Goal: Task Accomplishment & Management: Manage account settings

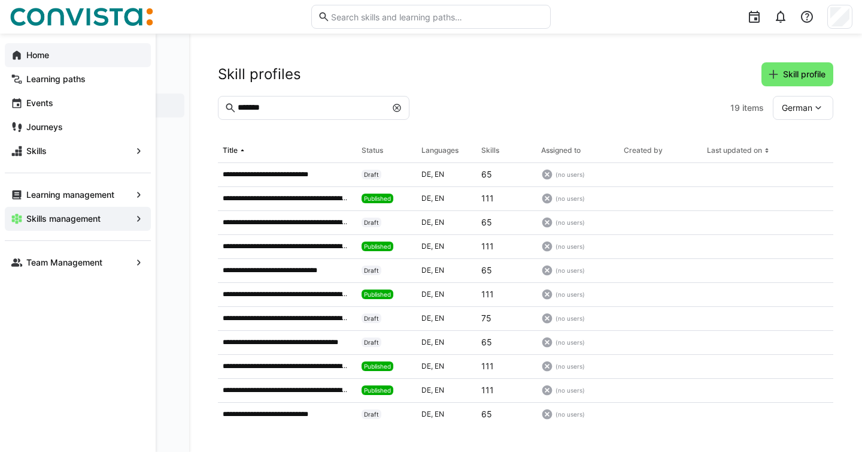
click at [20, 52] on eds-icon at bounding box center [17, 55] width 12 height 12
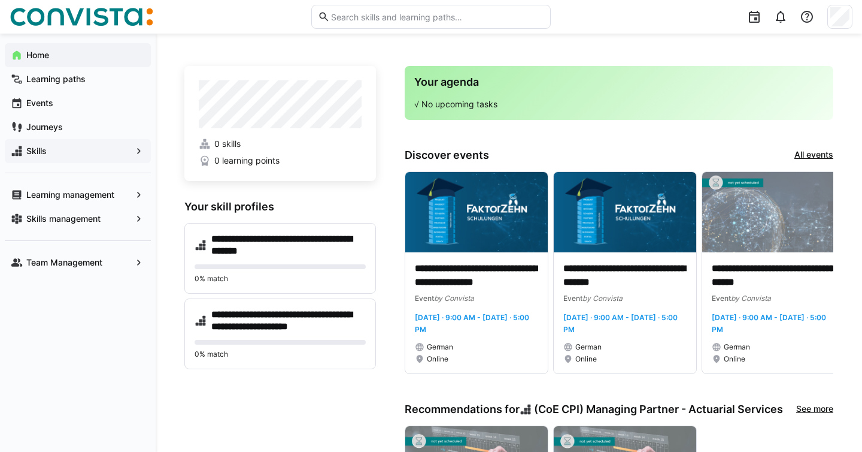
click at [0, 0] on app-navigation-label "Skills" at bounding box center [0, 0] width 0 height 0
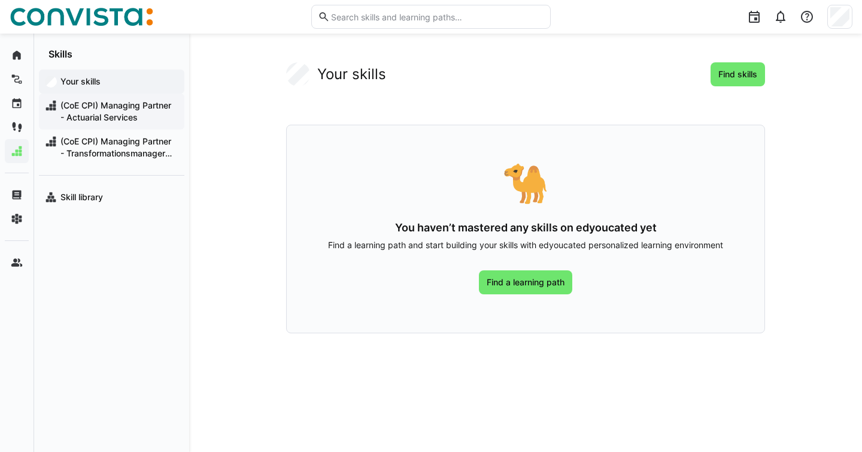
click at [78, 104] on span "(CoE CPI) Managing Partner - Actuarial Services" at bounding box center [119, 111] width 120 height 24
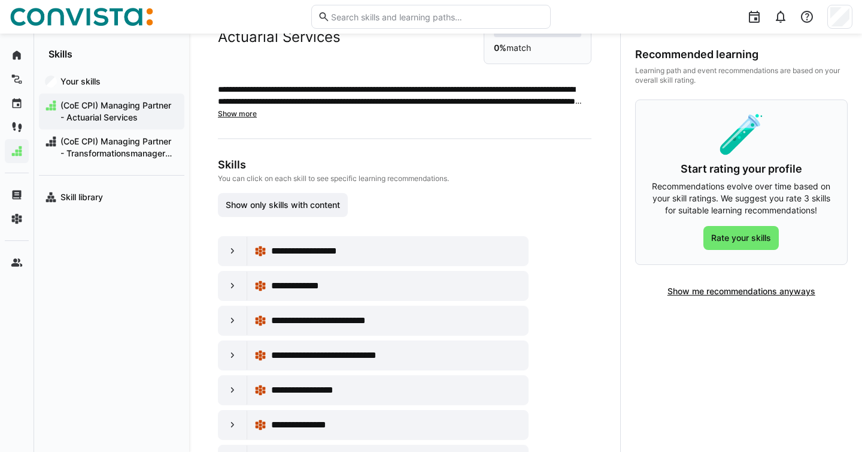
scroll to position [62, 0]
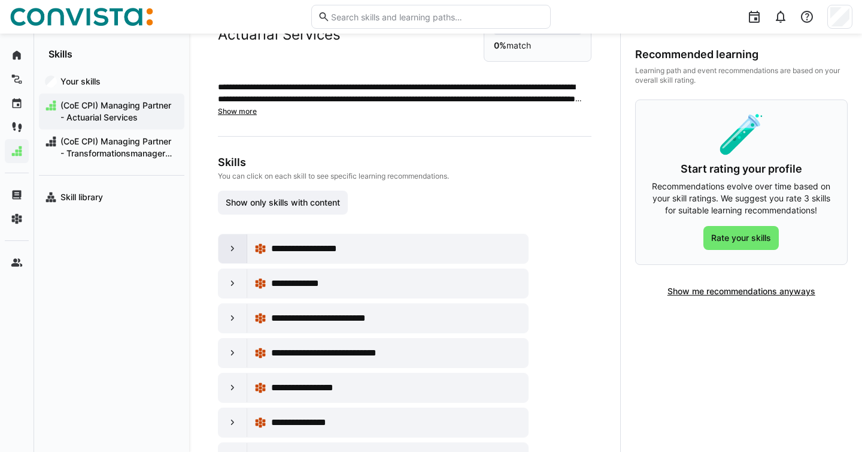
click at [231, 243] on eds-icon at bounding box center [233, 249] width 12 height 12
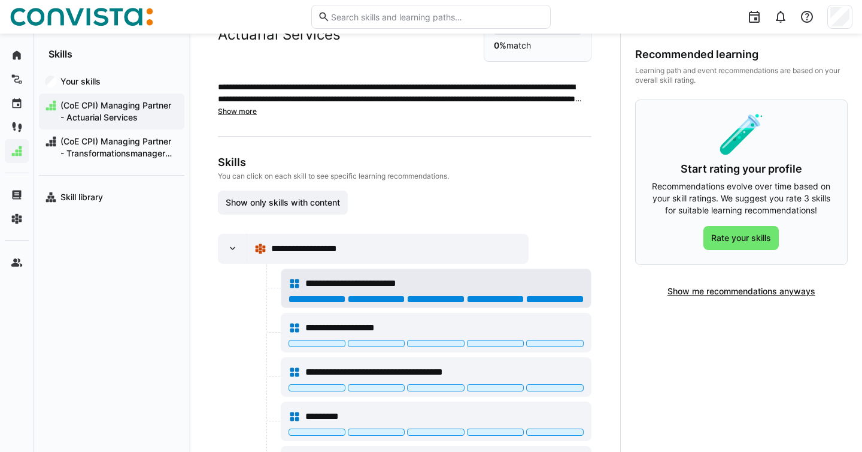
click at [550, 300] on div at bounding box center [554, 298] width 57 height 7
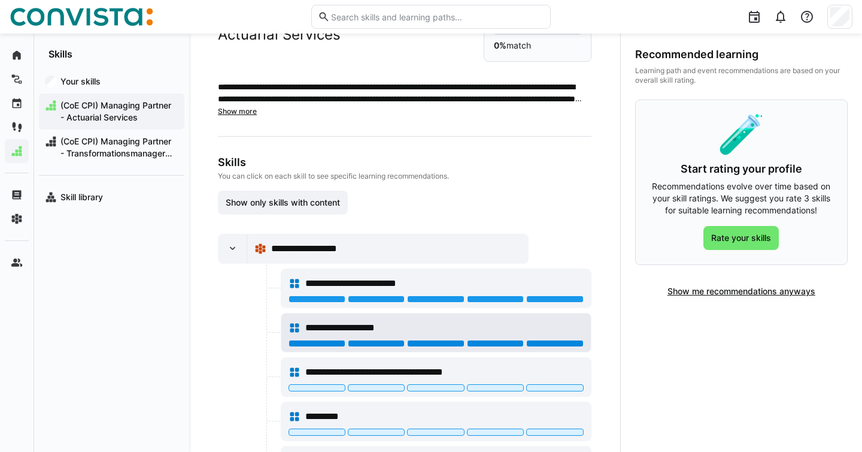
click at [550, 343] on div at bounding box center [554, 343] width 57 height 7
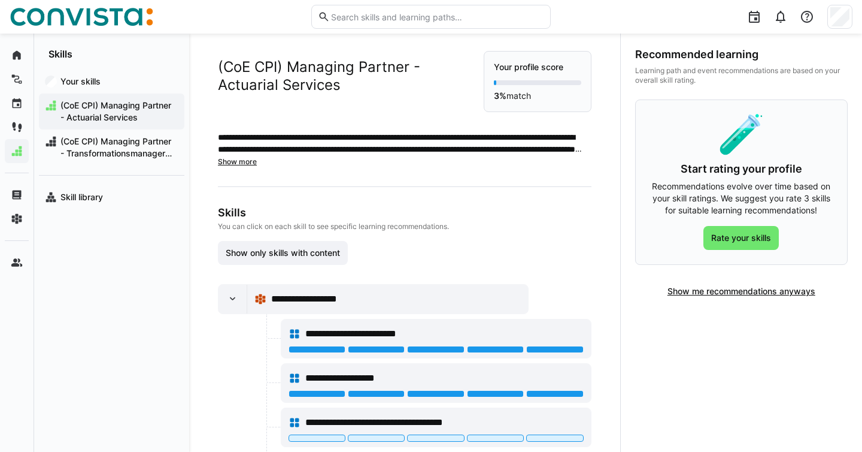
scroll to position [7, 0]
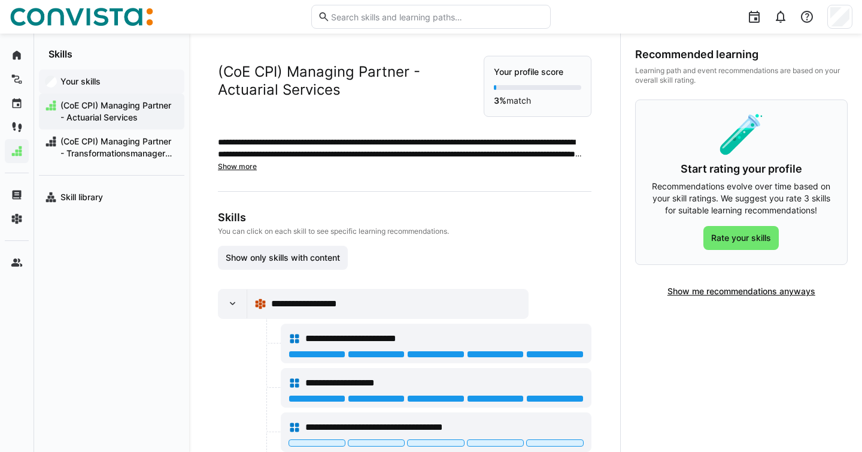
click at [0, 0] on app-navigation-label "Your skills" at bounding box center [0, 0] width 0 height 0
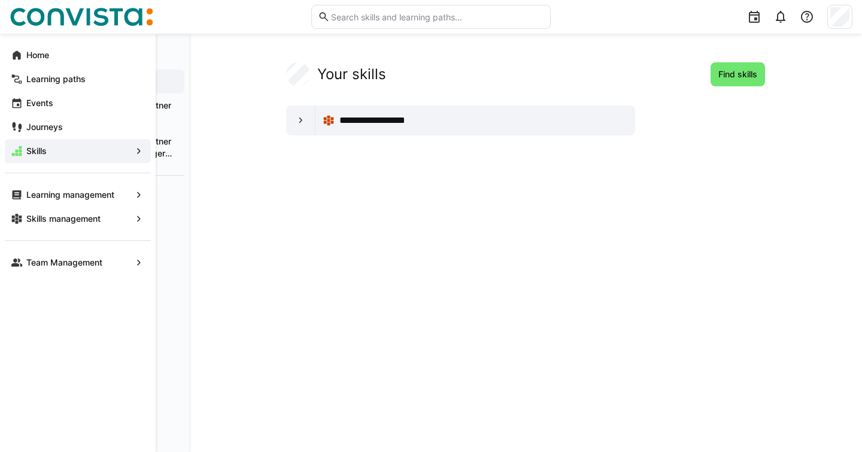
click at [16, 57] on eds-icon at bounding box center [17, 55] width 12 height 12
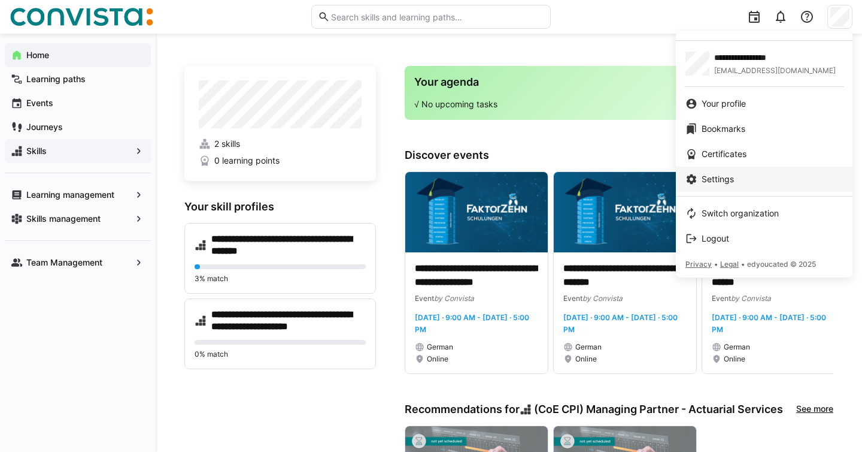
click at [713, 179] on span "Settings" at bounding box center [718, 179] width 32 height 12
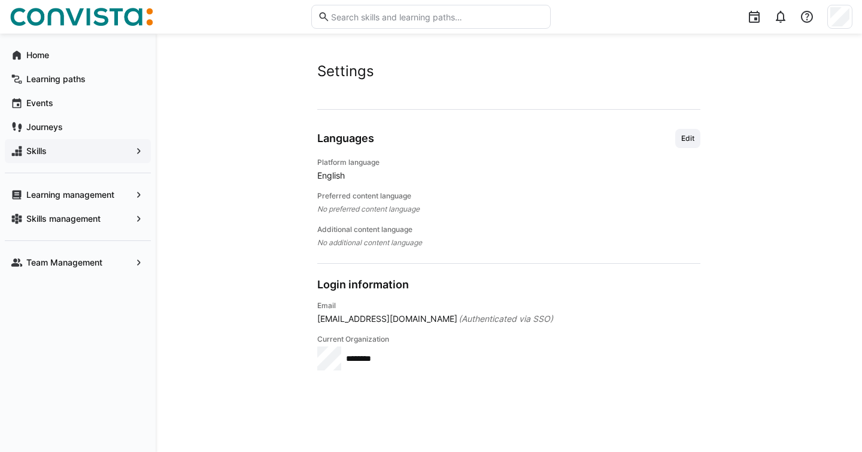
click at [341, 175] on span "English" at bounding box center [508, 175] width 383 height 12
click at [688, 145] on span "Edit" at bounding box center [687, 138] width 25 height 19
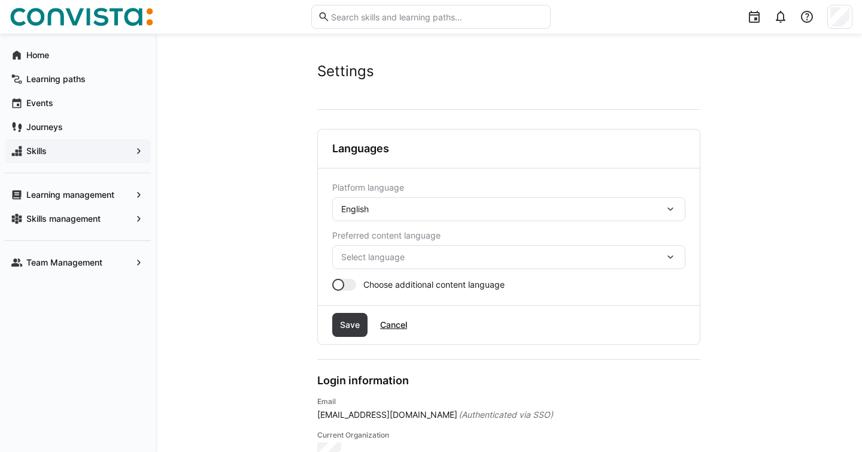
click at [438, 208] on div "English" at bounding box center [502, 209] width 323 height 11
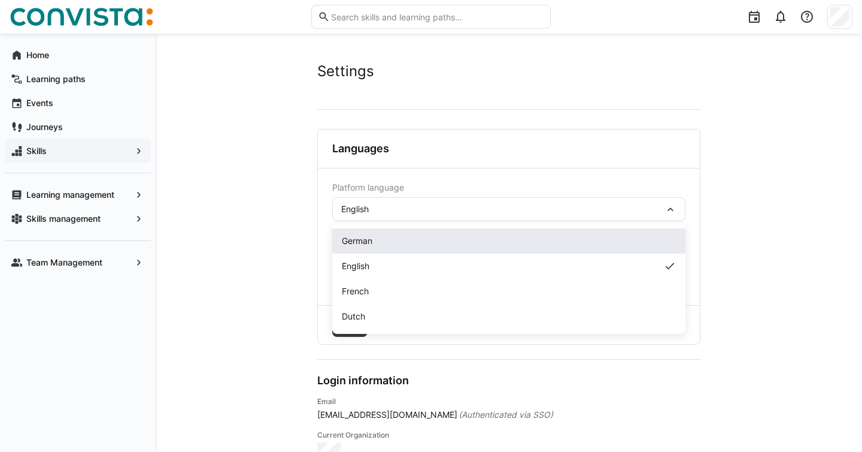
click at [394, 250] on div "German" at bounding box center [508, 240] width 353 height 25
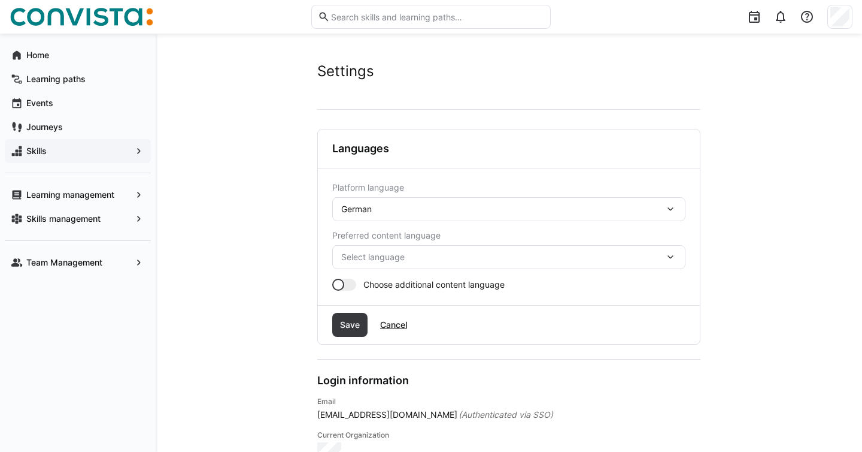
click at [406, 262] on span "Select language" at bounding box center [502, 257] width 323 height 12
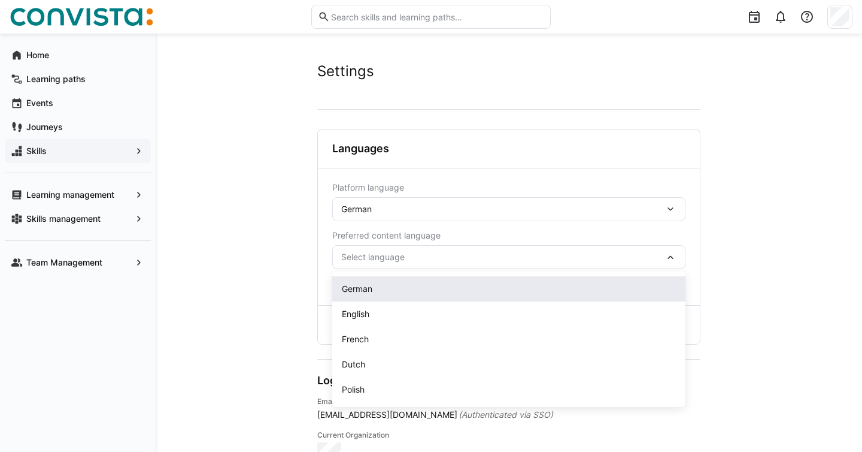
click at [370, 293] on span "German" at bounding box center [357, 289] width 31 height 12
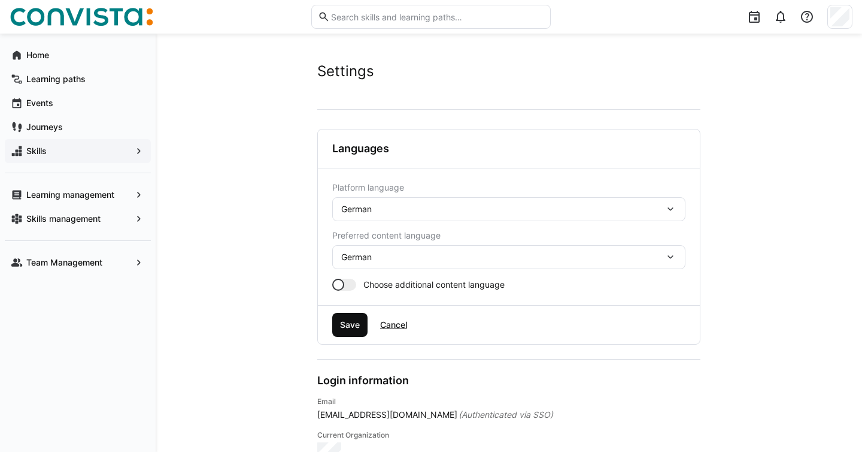
click at [350, 320] on span "Save" at bounding box center [349, 325] width 23 height 12
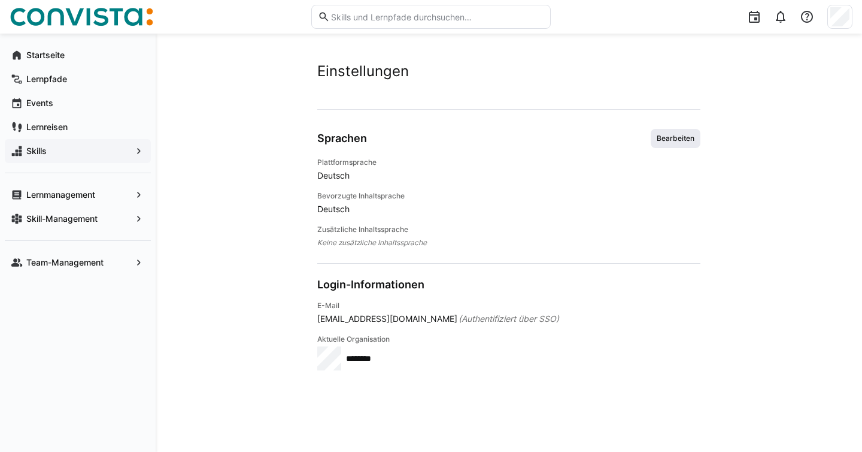
click at [666, 131] on span "Bearbeiten" at bounding box center [676, 138] width 50 height 19
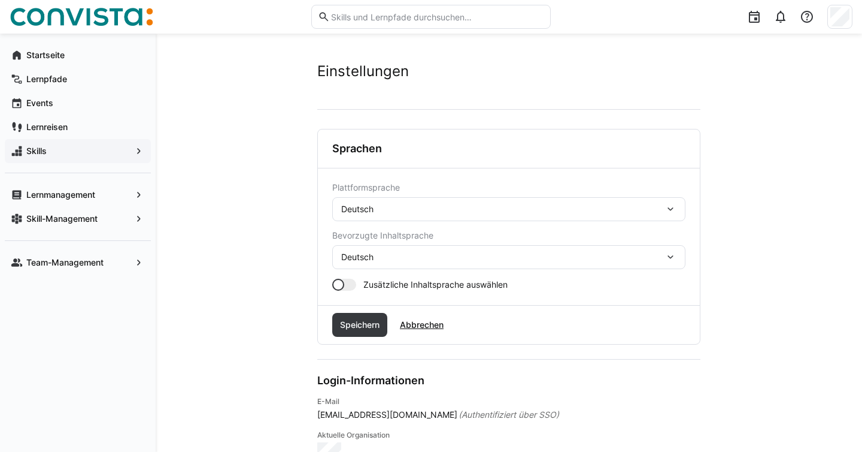
click at [348, 282] on div at bounding box center [344, 284] width 24 height 12
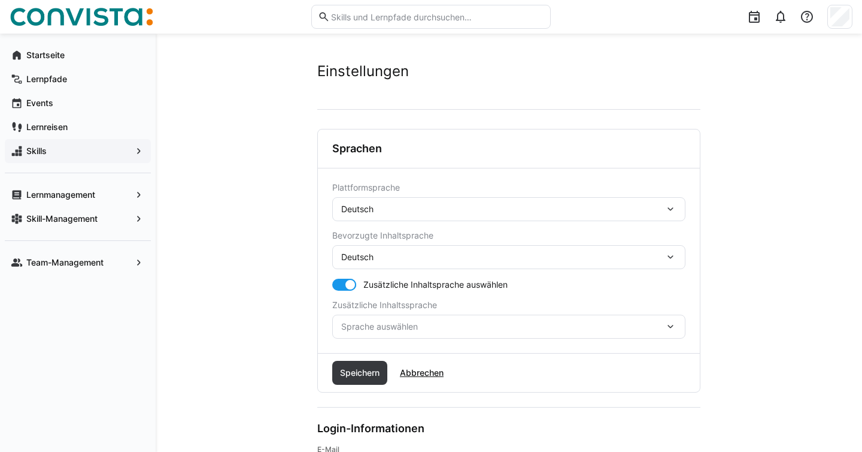
click at [356, 325] on span "Sprache auswählen" at bounding box center [502, 326] width 323 height 12
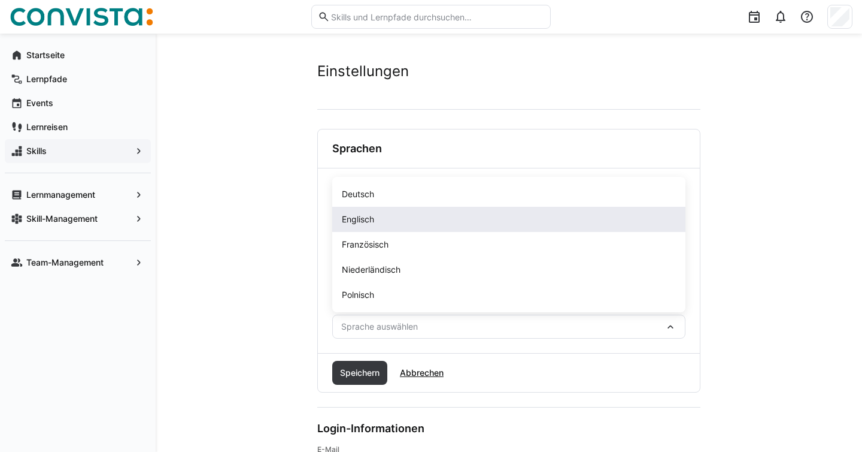
click at [370, 222] on span "Englisch" at bounding box center [358, 219] width 32 height 12
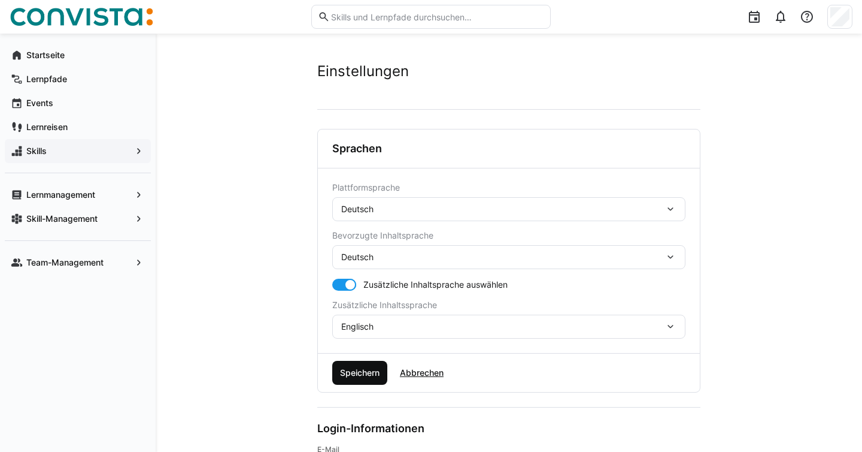
click at [354, 367] on span "Speichern" at bounding box center [359, 372] width 43 height 12
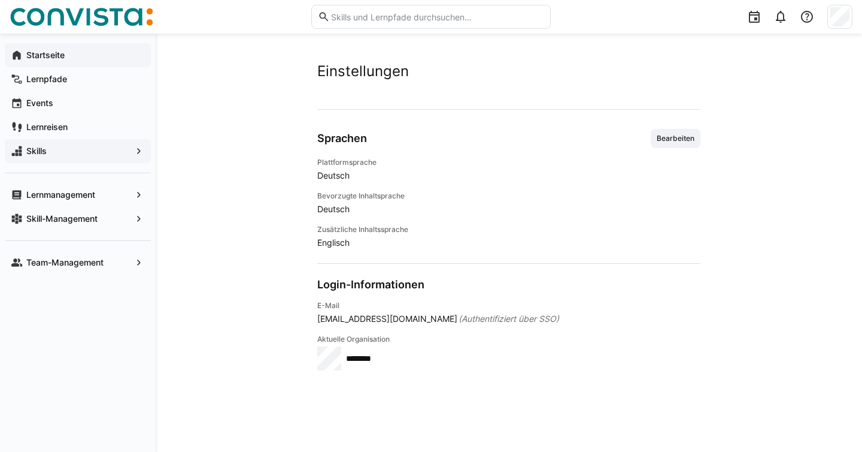
click at [0, 0] on app-navigation-label "Startseite" at bounding box center [0, 0] width 0 height 0
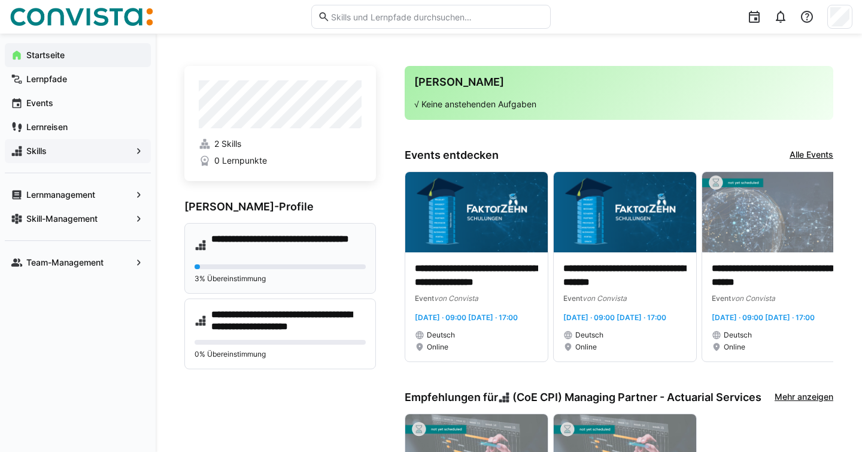
click at [226, 240] on h4 "**********" at bounding box center [288, 245] width 154 height 24
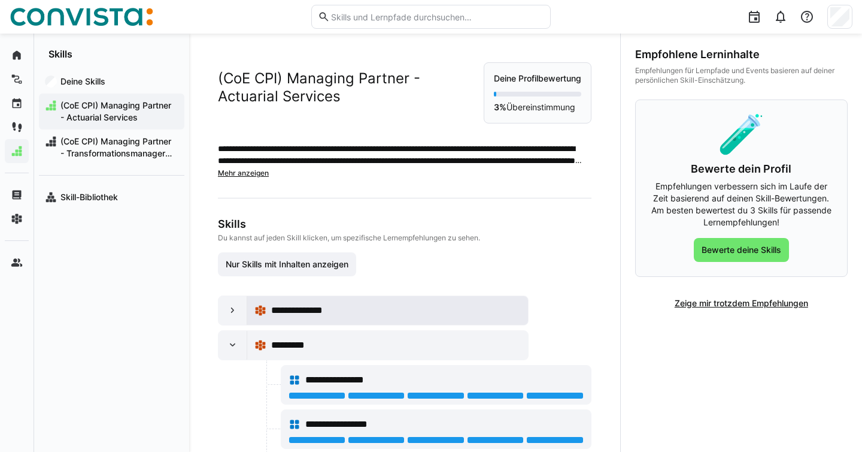
click at [287, 317] on span "**********" at bounding box center [307, 310] width 72 height 14
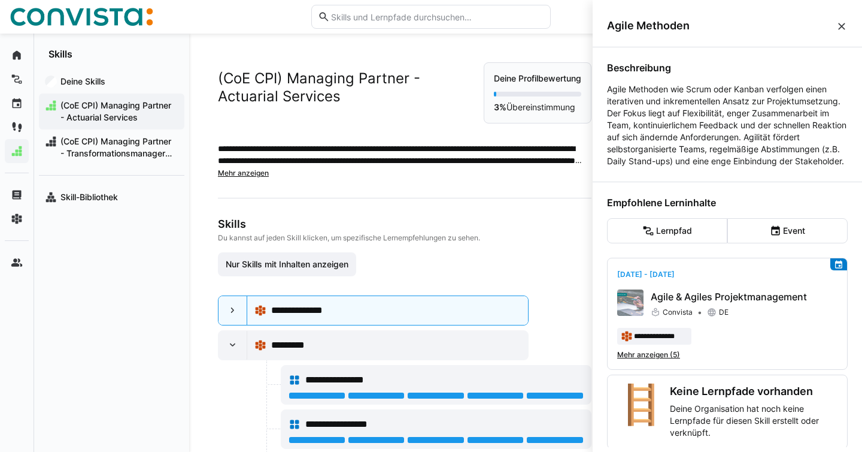
click at [432, 268] on div "Nur Skills mit Inhalten anzeigen" at bounding box center [405, 264] width 374 height 24
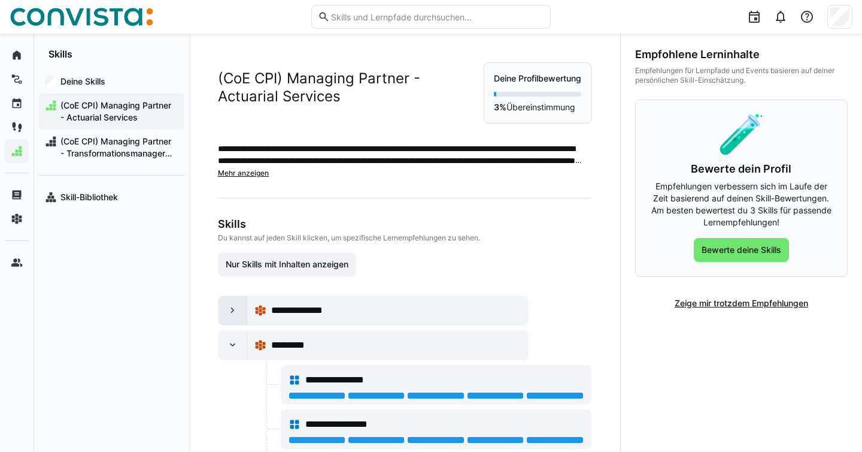
click at [233, 316] on eds-icon at bounding box center [233, 310] width 12 height 12
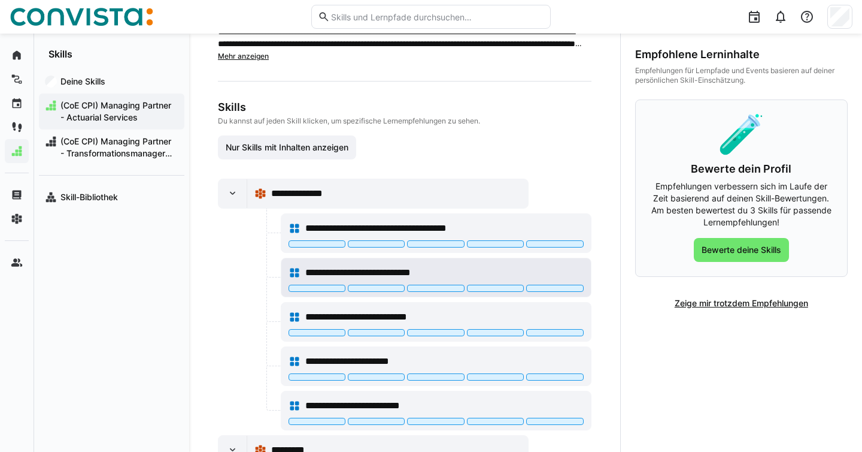
scroll to position [126, 0]
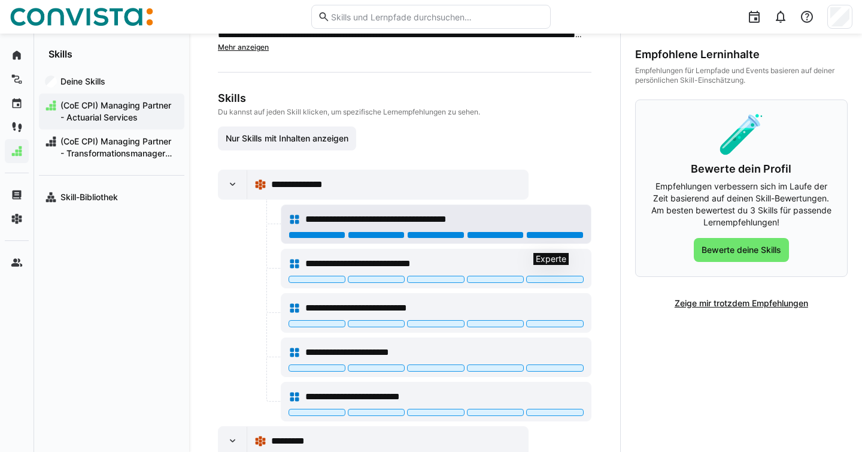
click at [553, 238] on div at bounding box center [554, 234] width 57 height 7
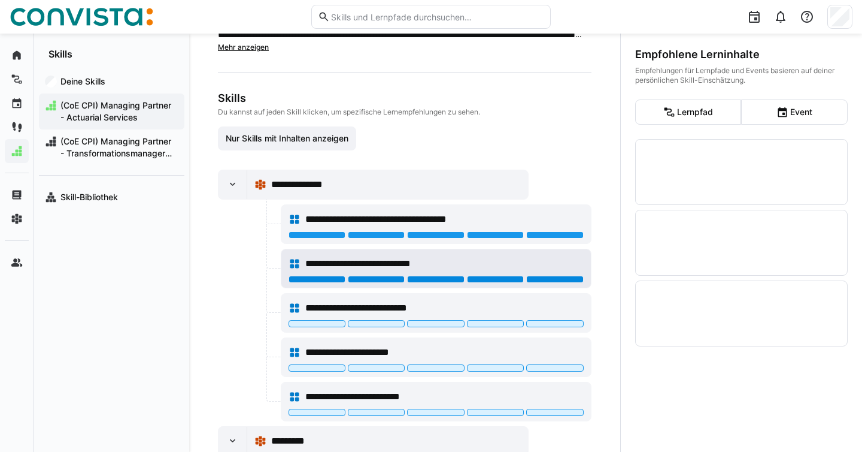
click at [539, 283] on div at bounding box center [554, 278] width 57 height 7
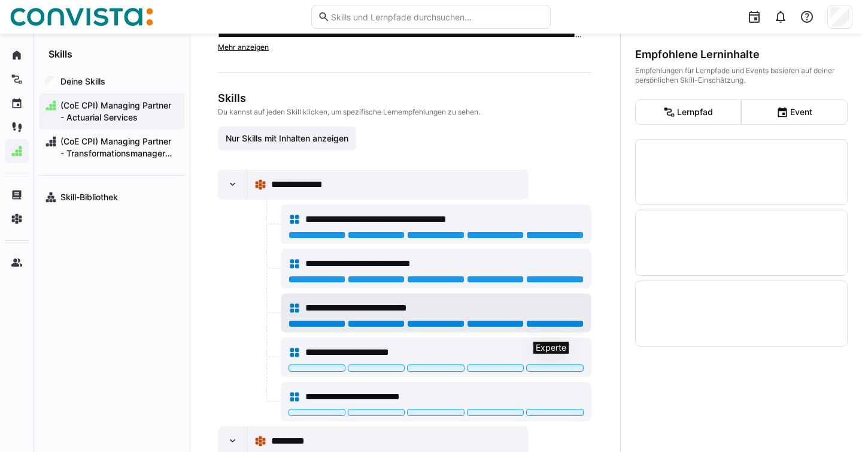
click at [532, 327] on div at bounding box center [554, 323] width 57 height 7
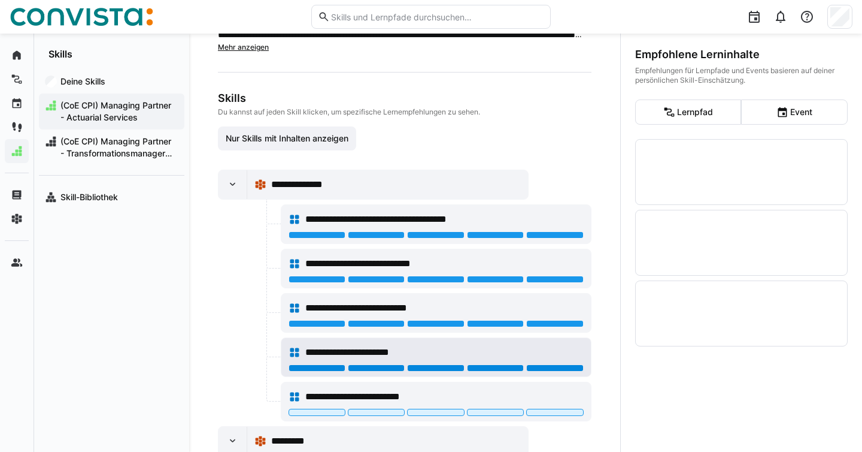
click at [533, 371] on div at bounding box center [554, 367] width 57 height 7
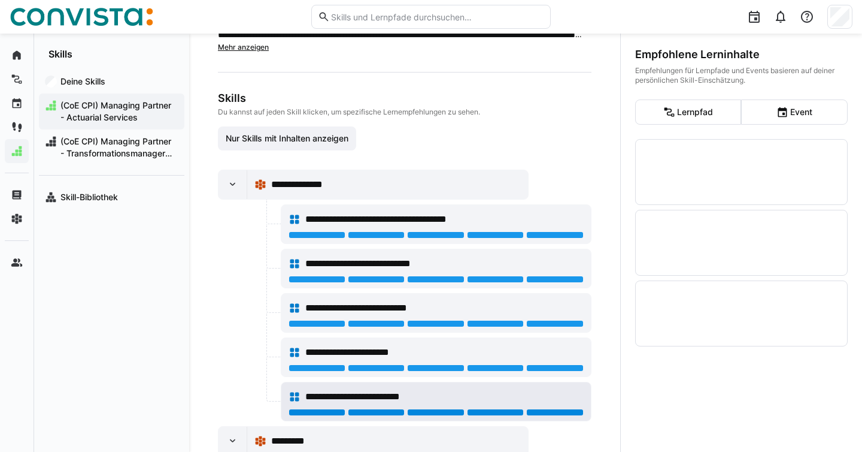
click at [534, 416] on div at bounding box center [554, 411] width 57 height 7
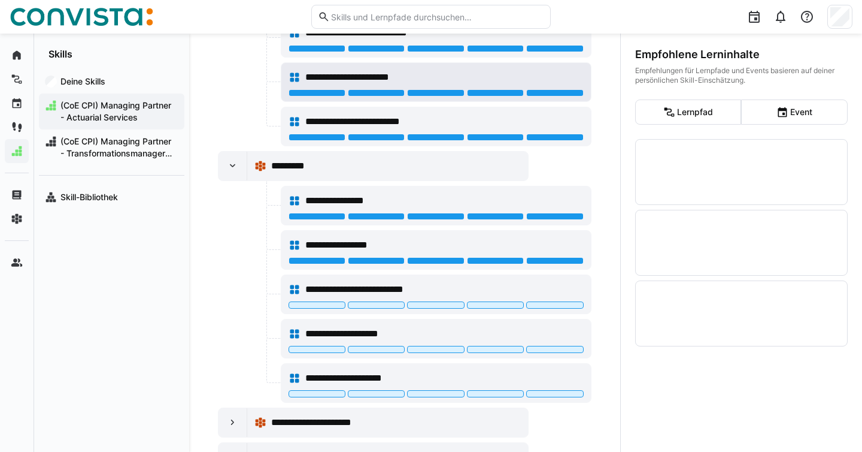
scroll to position [546, 0]
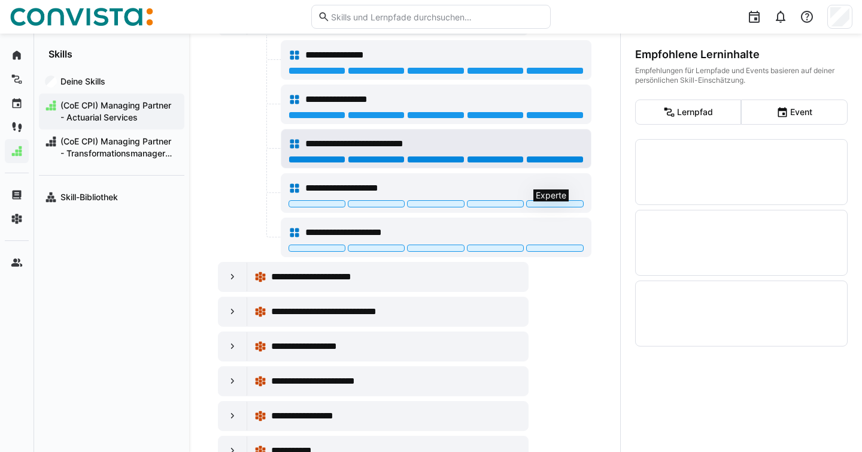
click at [553, 163] on div at bounding box center [554, 159] width 57 height 7
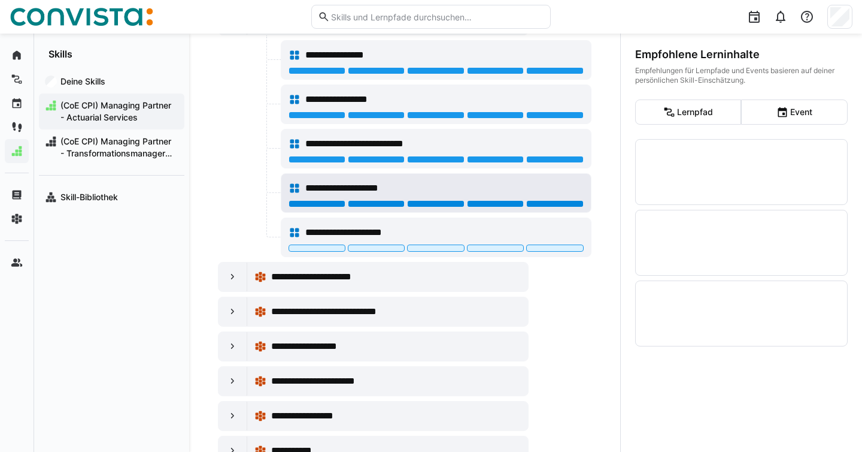
click at [560, 207] on div at bounding box center [554, 203] width 57 height 7
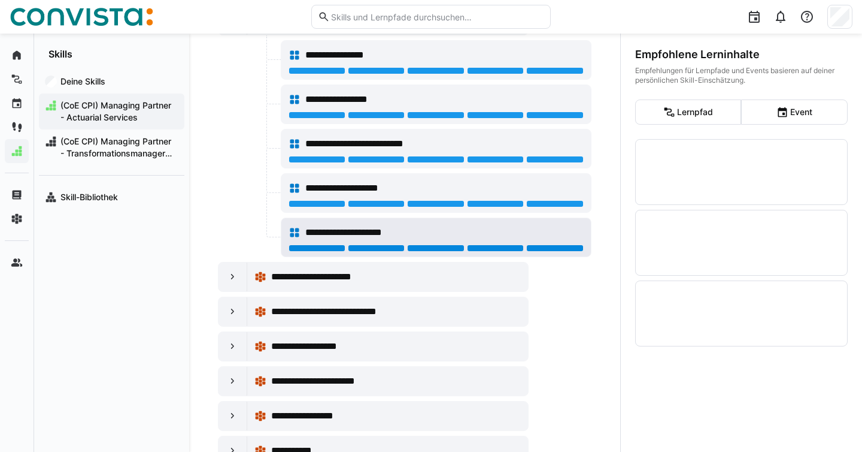
click at [557, 252] on div at bounding box center [554, 247] width 57 height 7
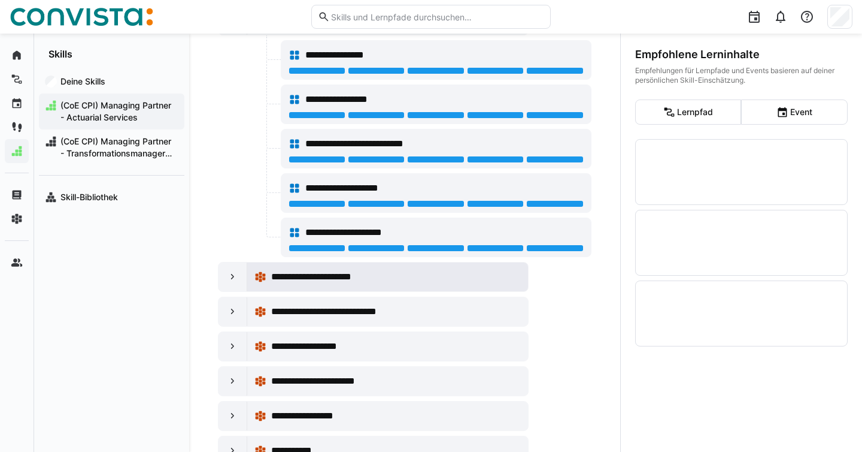
click at [478, 284] on div "**********" at bounding box center [396, 276] width 250 height 14
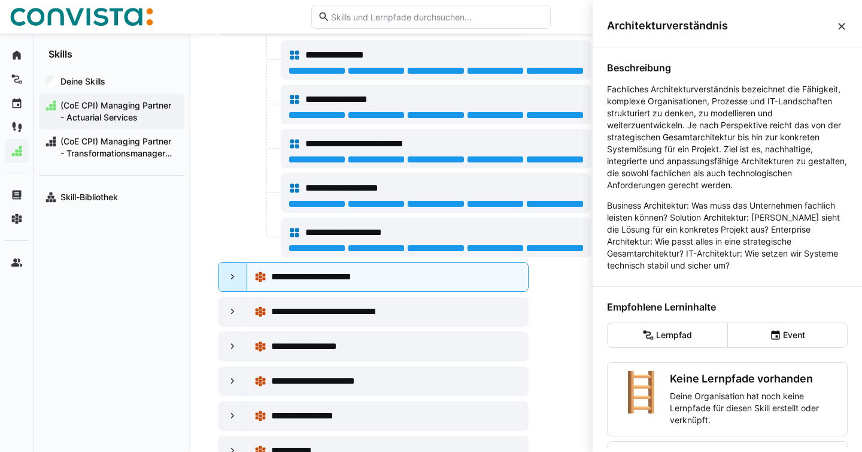
click at [231, 283] on eds-icon at bounding box center [233, 277] width 12 height 12
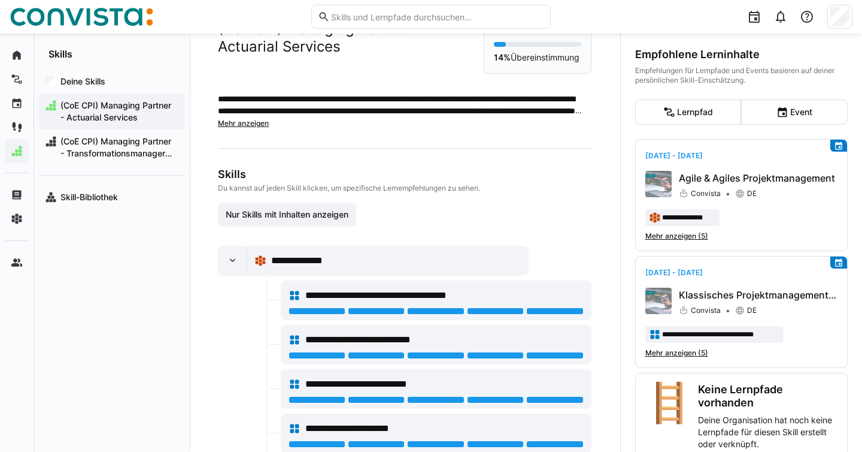
scroll to position [0, 0]
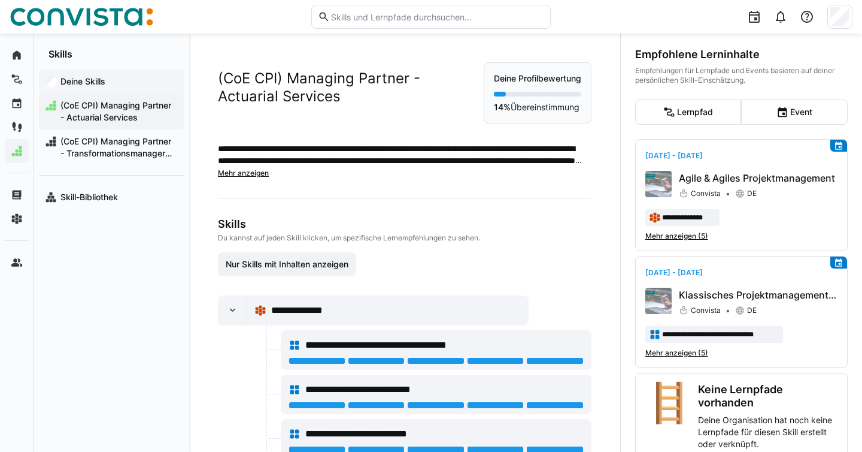
click at [0, 0] on app-navigation-label "Deine Skills" at bounding box center [0, 0] width 0 height 0
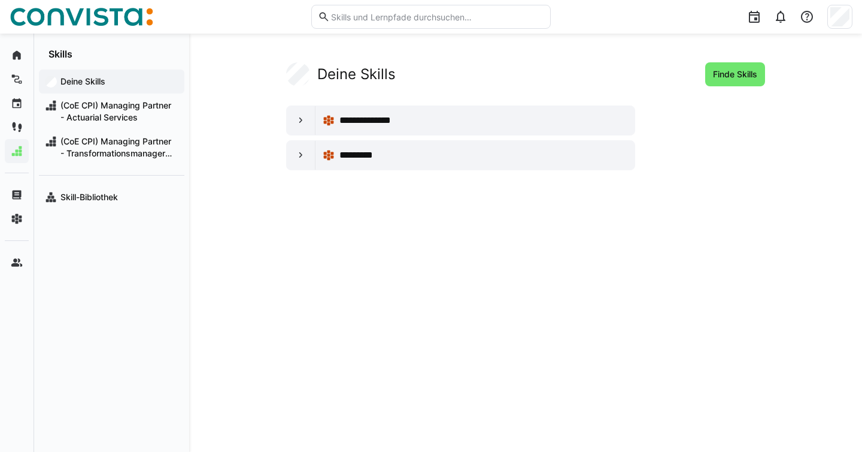
click at [41, 53] on div "Skills" at bounding box center [111, 47] width 155 height 26
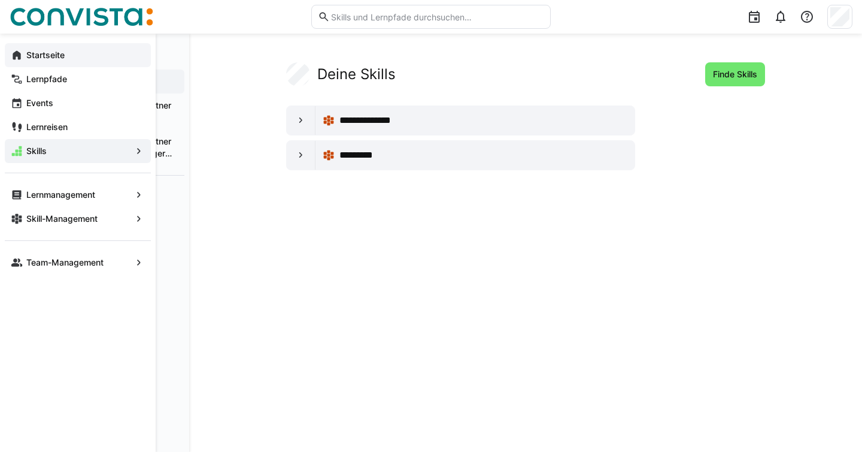
click at [20, 55] on eds-icon at bounding box center [17, 55] width 12 height 12
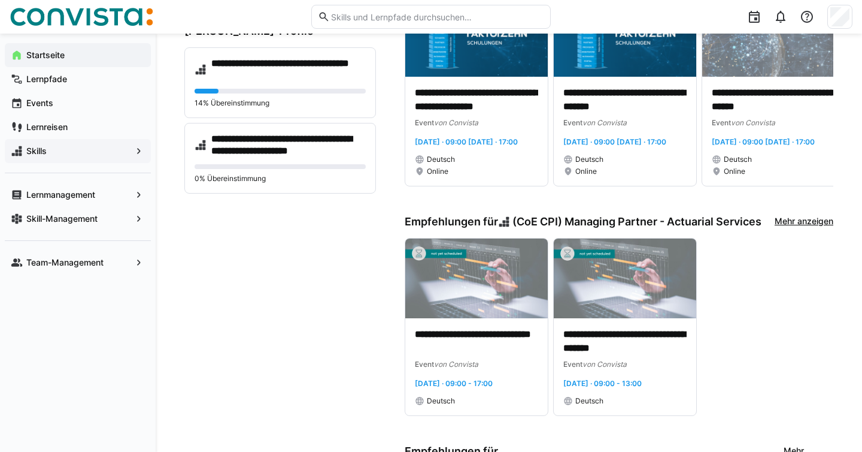
scroll to position [177, 0]
